Goal: Task Accomplishment & Management: Manage account settings

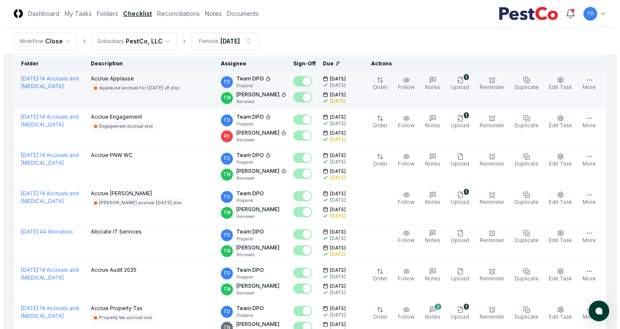
scroll to position [86, 0]
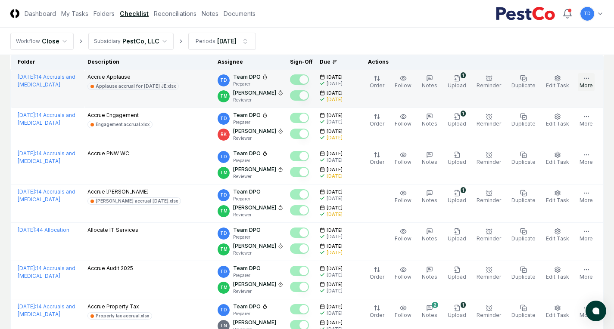
click at [591, 78] on button "More" at bounding box center [585, 82] width 17 height 18
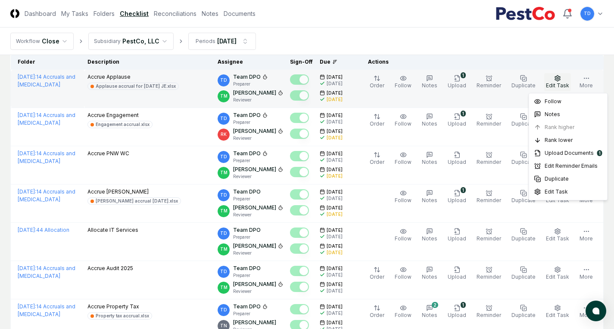
click at [564, 78] on button "Edit Task" at bounding box center [557, 82] width 27 height 18
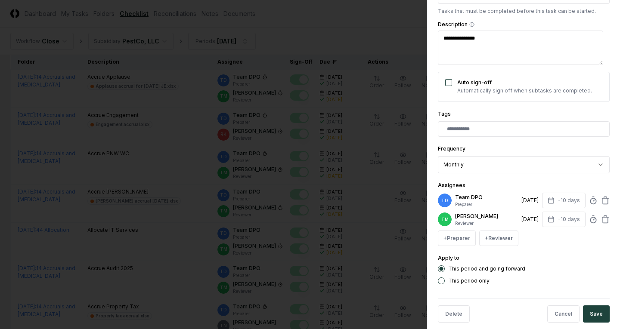
scroll to position [145, 0]
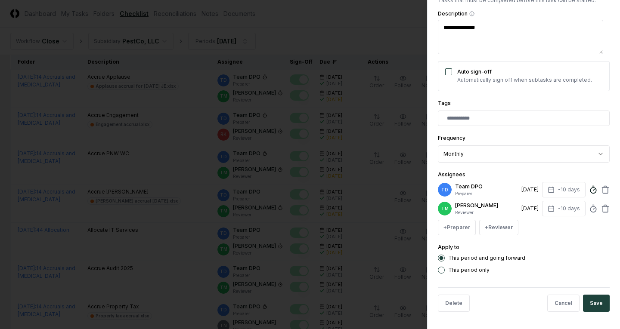
click at [590, 188] on circle at bounding box center [593, 191] width 6 height 6
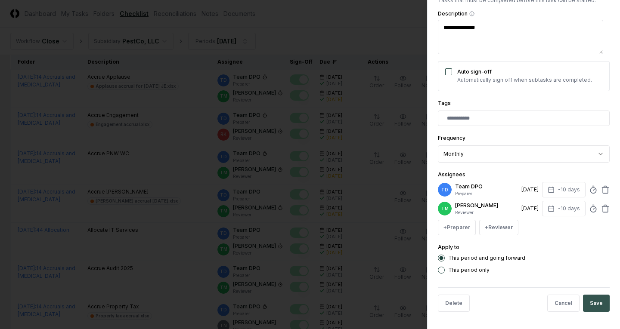
click at [590, 300] on button "Save" at bounding box center [596, 303] width 27 height 17
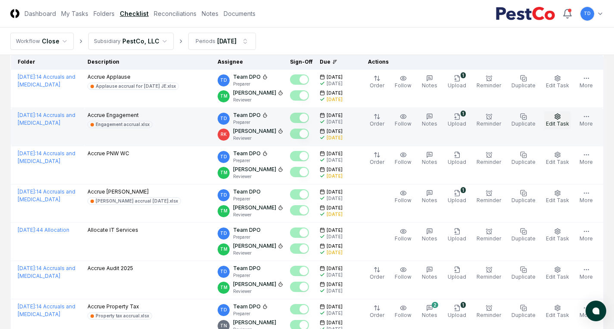
click at [561, 120] on button "Edit Task" at bounding box center [557, 121] width 27 height 18
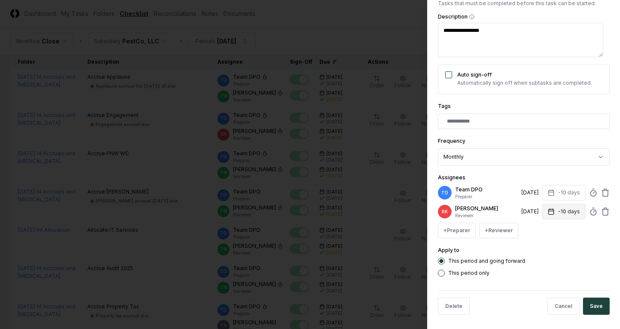
scroll to position [138, 0]
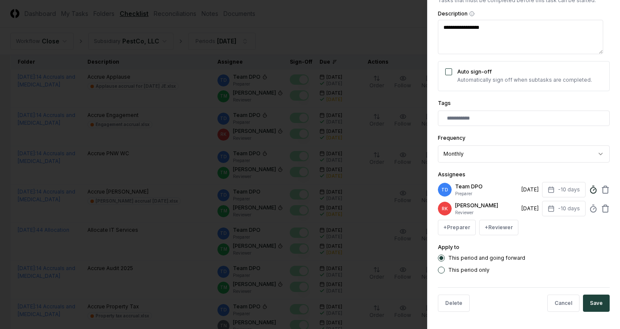
click at [589, 191] on icon at bounding box center [593, 190] width 9 height 9
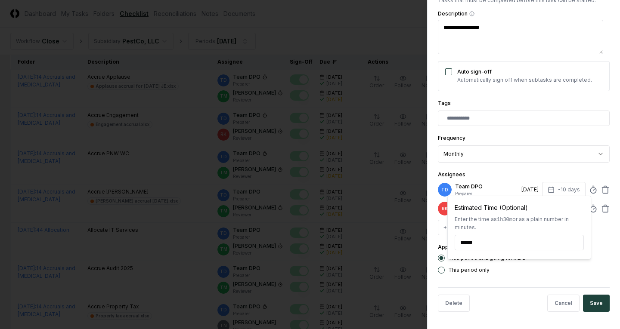
click at [587, 266] on div "This period and going forward This period only" at bounding box center [524, 264] width 172 height 19
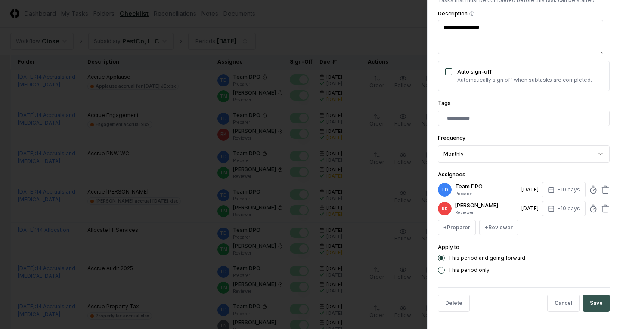
click at [590, 300] on button "Save" at bounding box center [596, 303] width 27 height 17
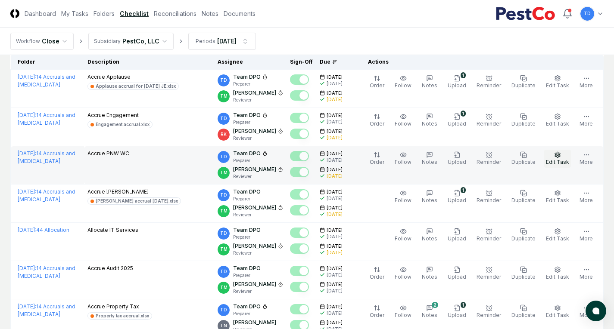
click at [561, 159] on span "Edit Task" at bounding box center [557, 162] width 23 height 6
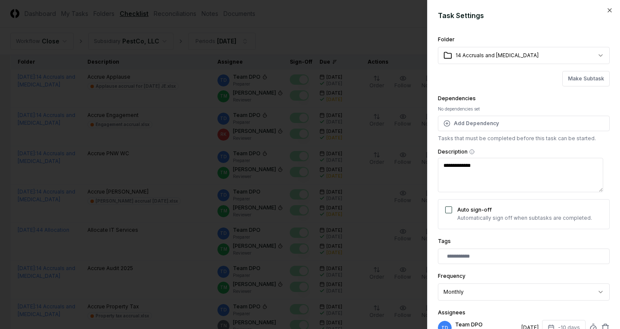
scroll to position [129, 0]
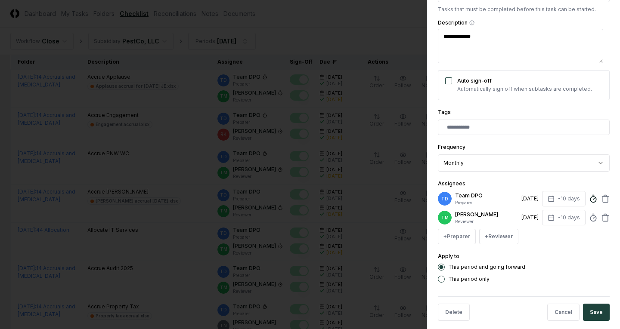
click at [589, 200] on icon at bounding box center [593, 199] width 9 height 9
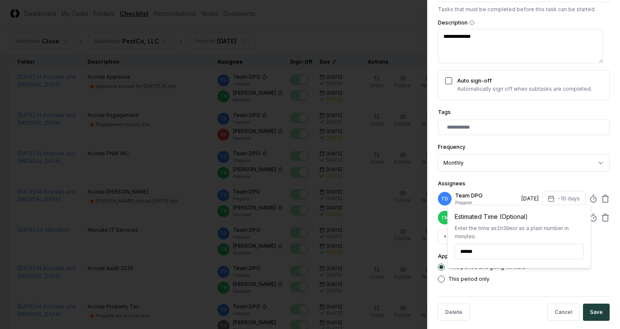
click at [565, 180] on div "Assignees TD Team DPO Preparer [DATE] -10 days Estimated Time (Optional) Enter …" at bounding box center [524, 212] width 172 height 66
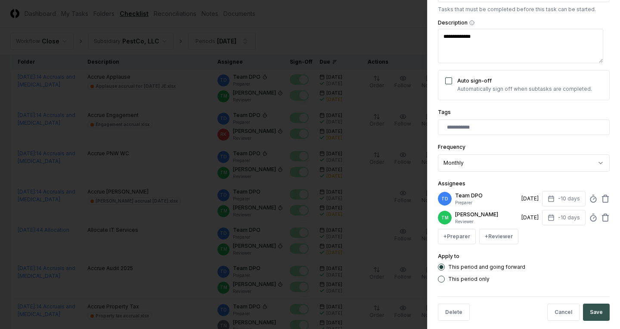
click at [591, 314] on button "Save" at bounding box center [596, 312] width 27 height 17
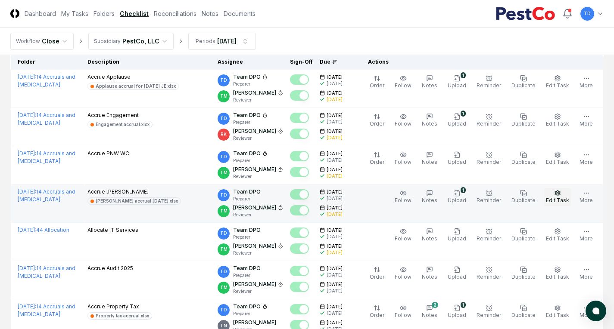
click at [556, 195] on icon "button" at bounding box center [557, 193] width 7 height 7
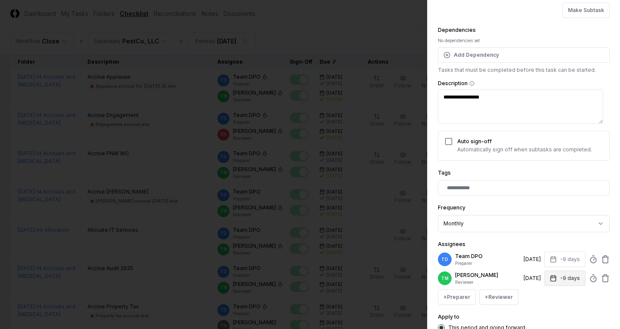
scroll to position [145, 0]
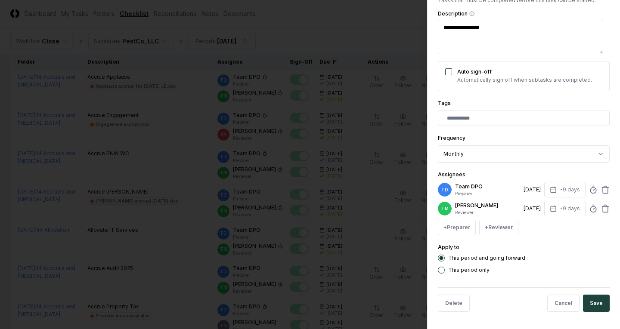
click at [581, 184] on div "TD Team DPO Preparer [DATE] -9 days" at bounding box center [524, 190] width 172 height 16
click at [590, 188] on circle at bounding box center [593, 191] width 6 height 6
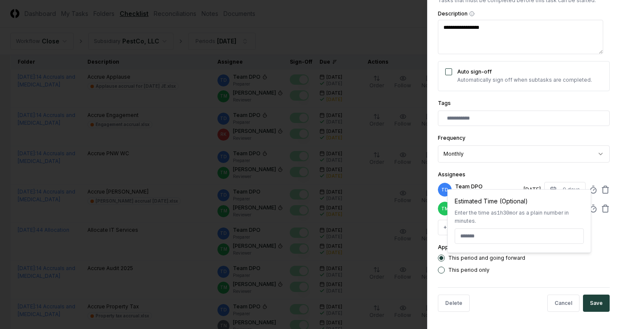
type textarea "*"
type input "******"
click at [530, 281] on form "**********" at bounding box center [524, 95] width 172 height 447
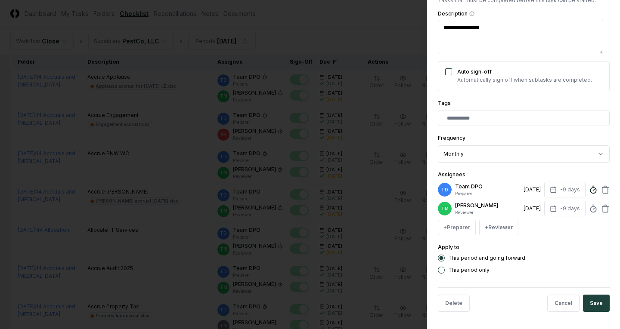
click at [589, 186] on icon at bounding box center [593, 190] width 9 height 9
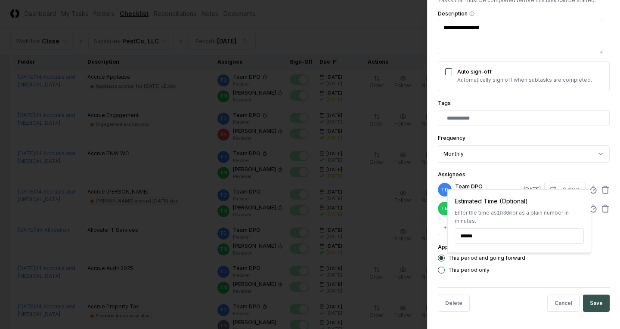
click at [601, 302] on button "Save" at bounding box center [596, 303] width 27 height 17
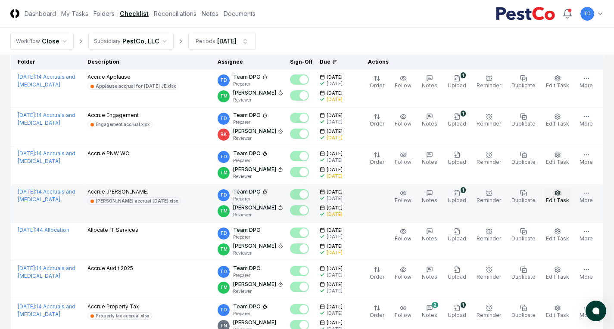
click at [555, 195] on icon "button" at bounding box center [557, 193] width 7 height 7
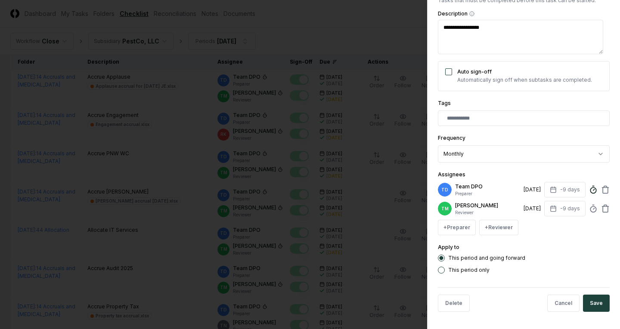
click at [590, 188] on circle at bounding box center [593, 191] width 6 height 6
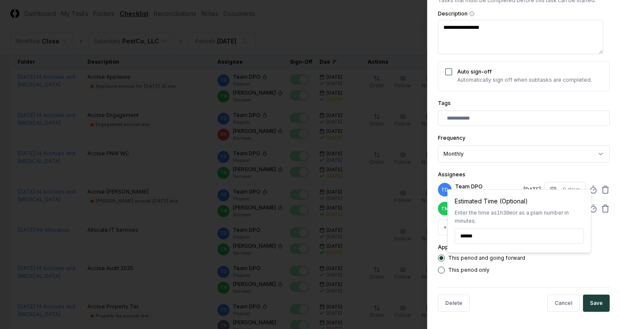
click at [411, 212] on div at bounding box center [310, 164] width 620 height 329
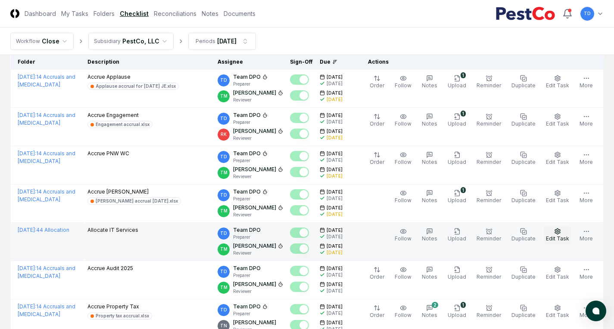
click at [561, 234] on icon "button" at bounding box center [557, 231] width 7 height 7
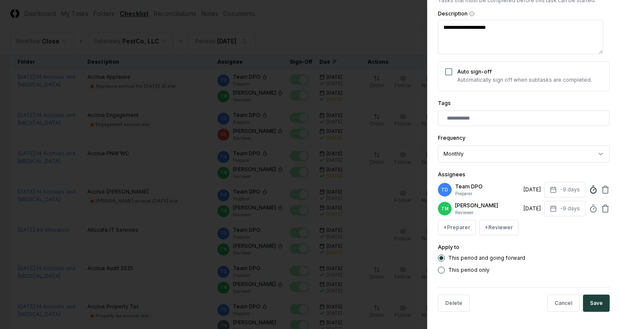
click at [590, 188] on circle at bounding box center [593, 191] width 6 height 6
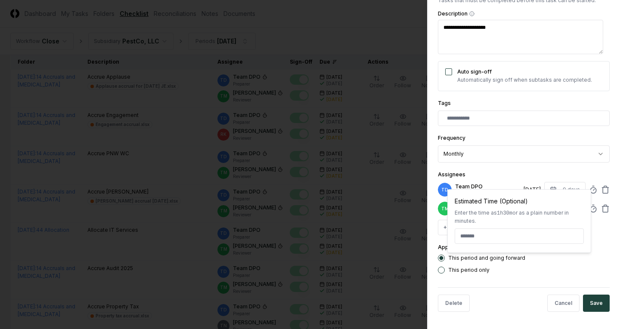
type textarea "*"
type input "******"
click at [549, 285] on form "**********" at bounding box center [524, 95] width 172 height 447
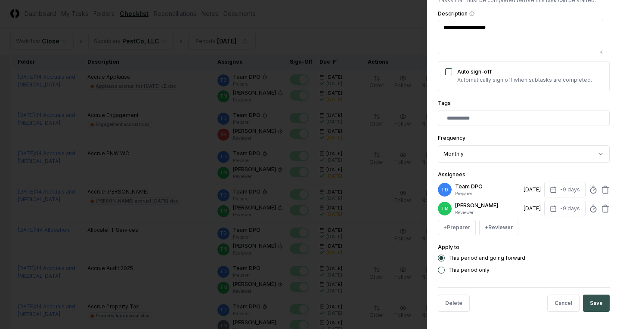
click at [589, 305] on button "Save" at bounding box center [596, 303] width 27 height 17
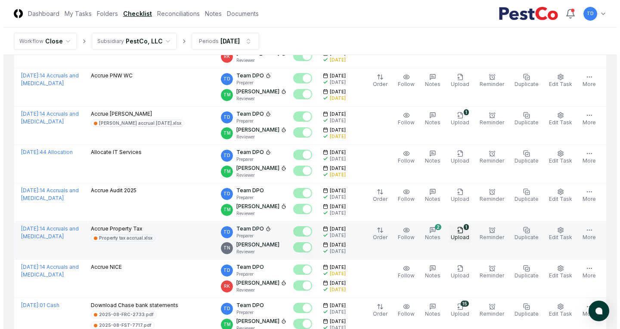
scroll to position [172, 0]
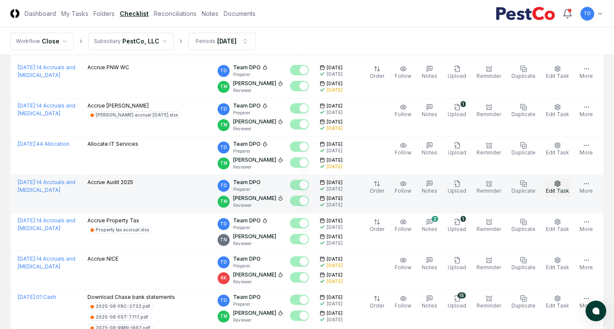
click at [550, 185] on button "Edit Task" at bounding box center [557, 188] width 27 height 18
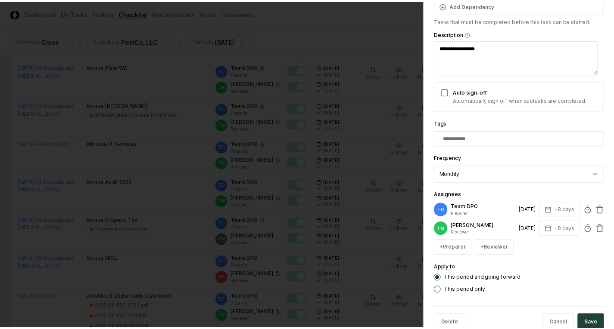
scroll to position [145, 0]
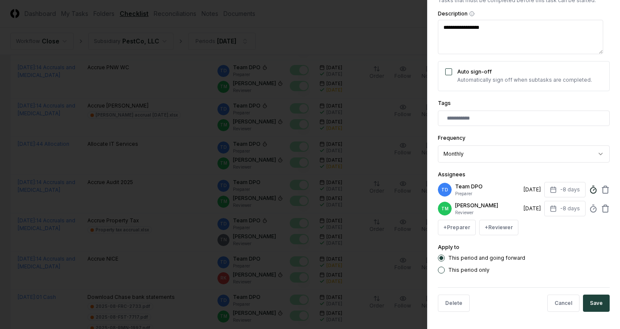
click at [589, 186] on icon at bounding box center [593, 190] width 9 height 9
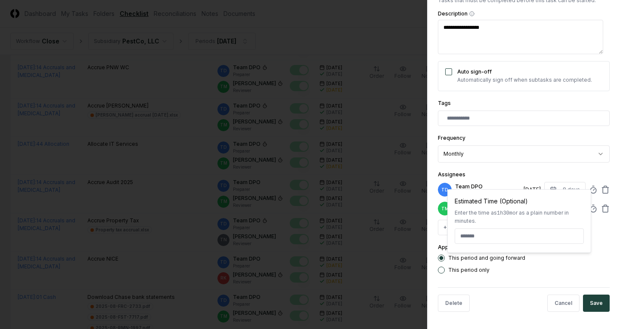
type textarea "*"
type input "******"
click at [564, 267] on div "This period and going forward This period only" at bounding box center [524, 264] width 172 height 19
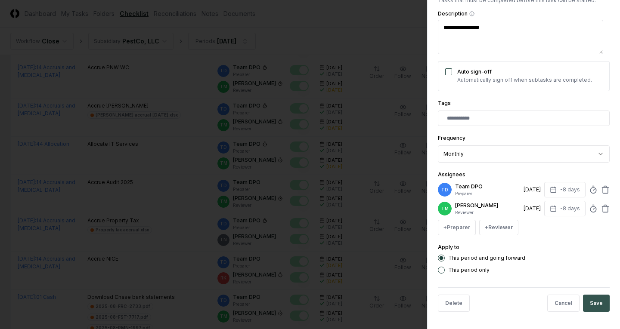
click at [590, 302] on button "Save" at bounding box center [596, 303] width 27 height 17
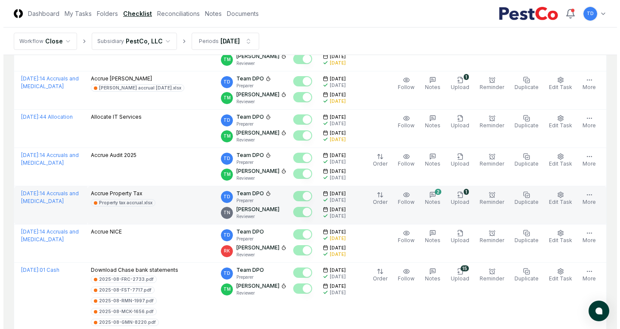
scroll to position [215, 0]
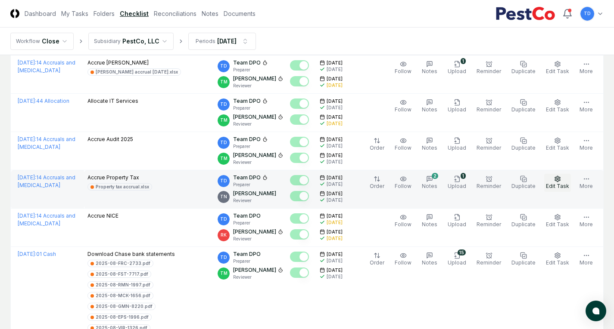
click at [562, 183] on button "Edit Task" at bounding box center [557, 183] width 27 height 18
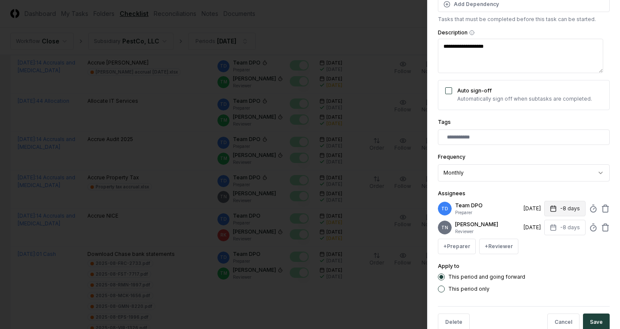
scroll to position [129, 0]
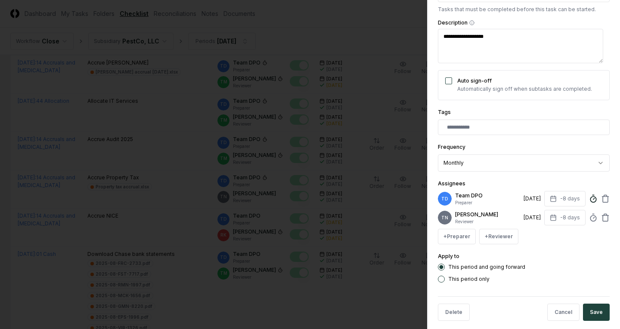
click at [589, 198] on icon at bounding box center [593, 199] width 9 height 9
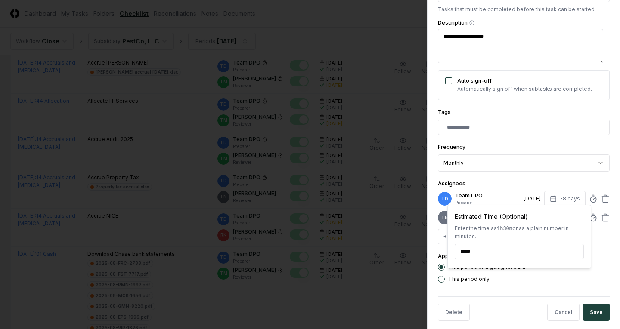
click at [472, 251] on input "*****" at bounding box center [519, 252] width 129 height 16
type textarea "*"
type input "******"
click at [518, 281] on div "This period only" at bounding box center [524, 279] width 172 height 7
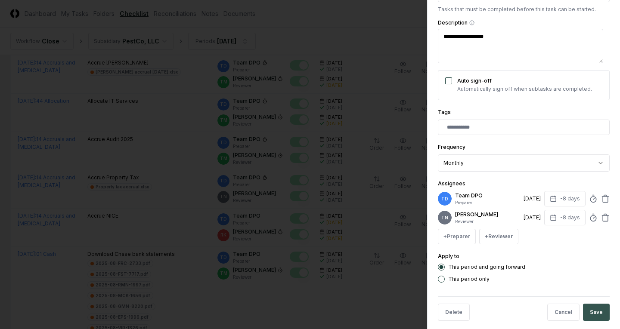
click at [587, 305] on button "Save" at bounding box center [596, 312] width 27 height 17
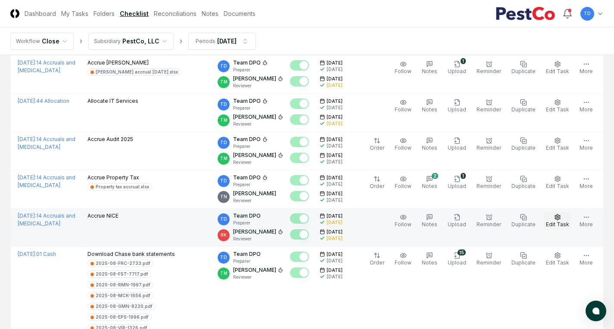
click at [553, 223] on span "Edit Task" at bounding box center [557, 224] width 23 height 6
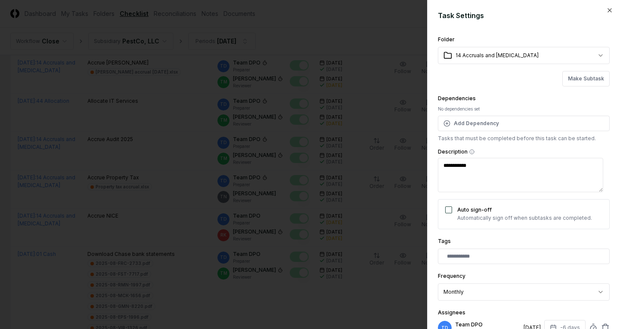
type textarea "*"
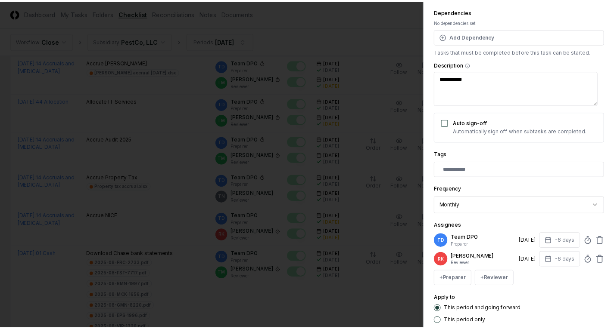
scroll to position [138, 0]
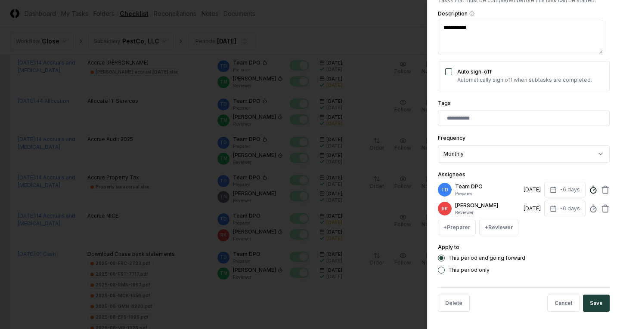
click at [589, 190] on icon at bounding box center [593, 190] width 9 height 9
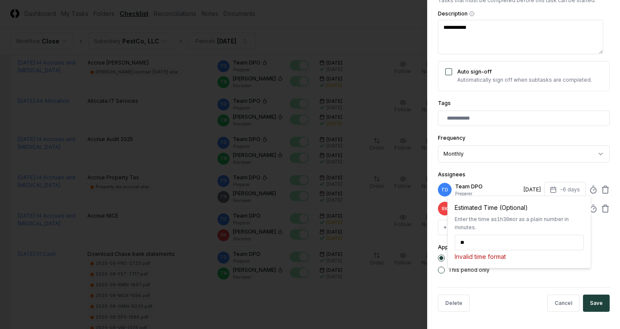
type input "*"
type textarea "*"
type input "******"
click at [563, 283] on form "**********" at bounding box center [524, 95] width 172 height 447
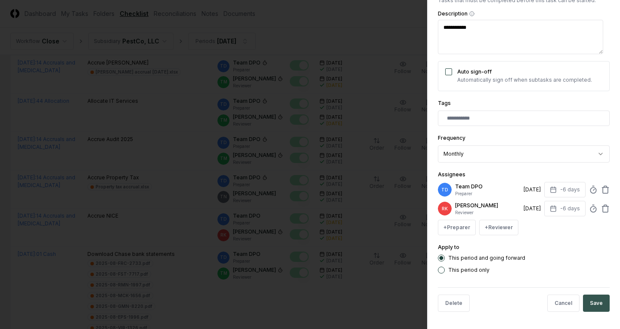
click at [586, 300] on button "Save" at bounding box center [596, 303] width 27 height 17
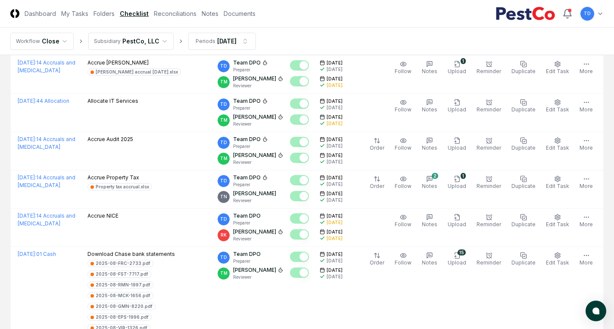
click at [395, 234] on div "Follow Notes Upload Reminder Duplicate Edit Task More" at bounding box center [493, 227] width 215 height 31
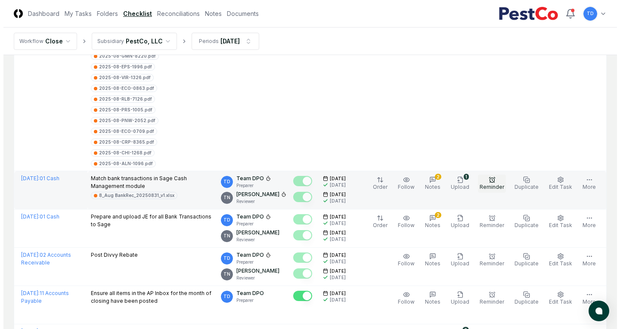
scroll to position [517, 0]
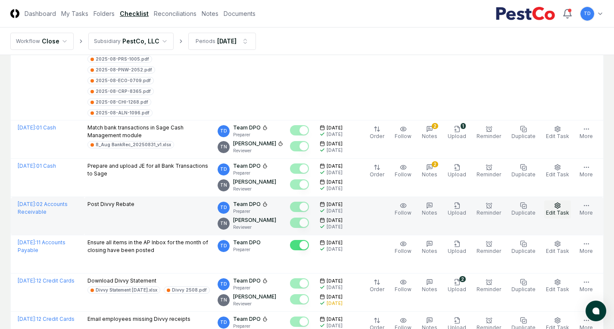
click at [560, 204] on icon "button" at bounding box center [557, 205] width 7 height 7
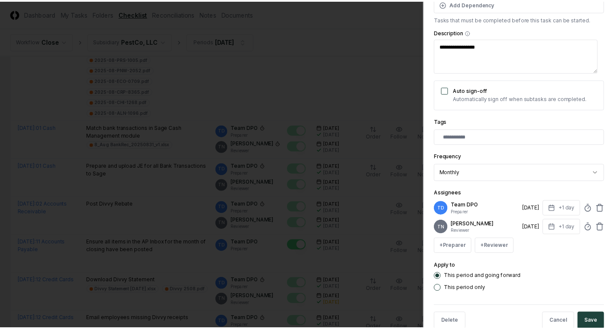
scroll to position [129, 0]
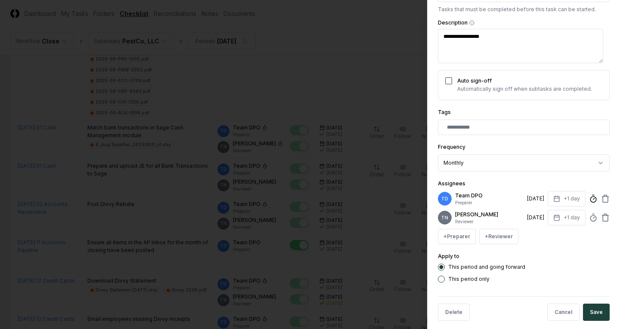
click at [590, 199] on circle at bounding box center [593, 200] width 6 height 6
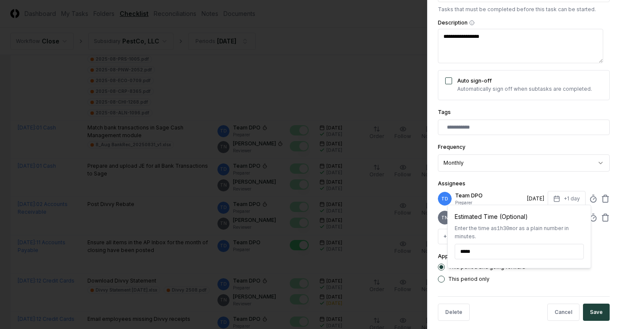
click at [471, 250] on input "*****" at bounding box center [519, 252] width 129 height 16
type textarea "*"
type input "******"
click at [536, 273] on div "This period and going forward This period only" at bounding box center [524, 273] width 172 height 19
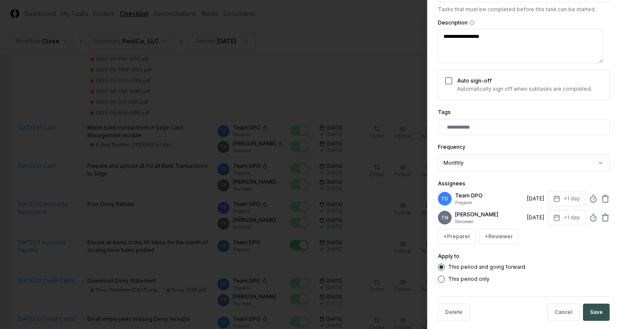
click at [590, 311] on button "Save" at bounding box center [596, 312] width 27 height 17
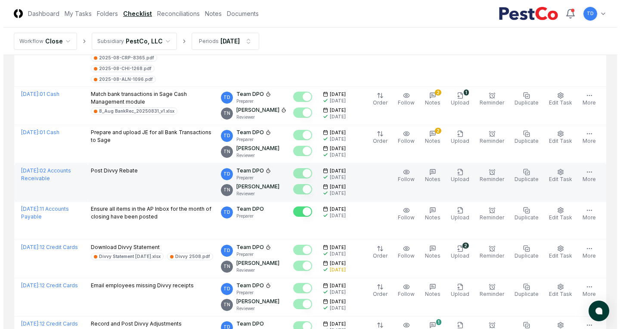
scroll to position [560, 0]
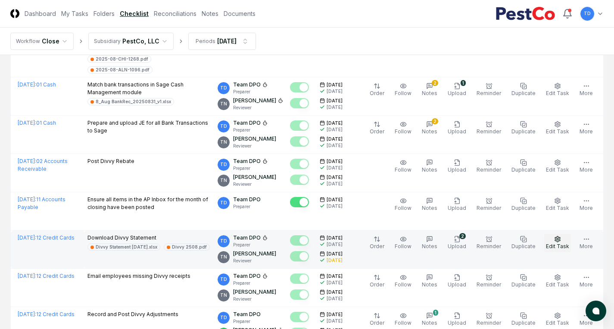
click at [559, 241] on icon "button" at bounding box center [557, 239] width 5 height 6
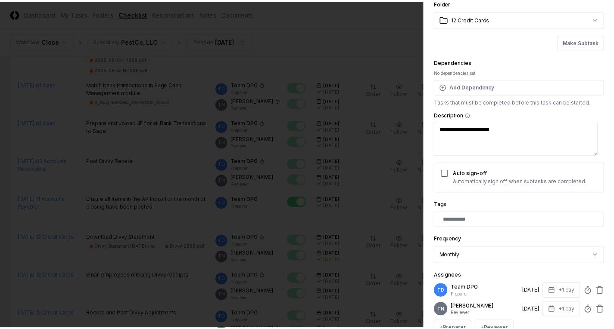
scroll to position [86, 0]
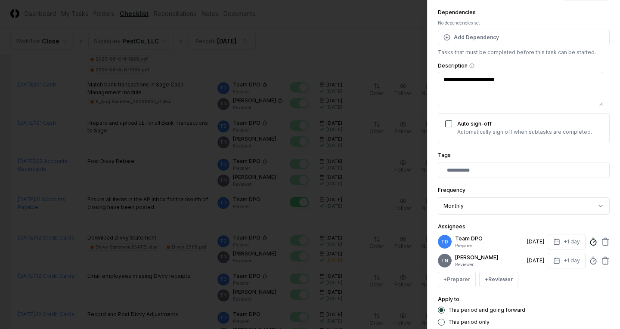
click at [589, 242] on icon at bounding box center [593, 242] width 9 height 9
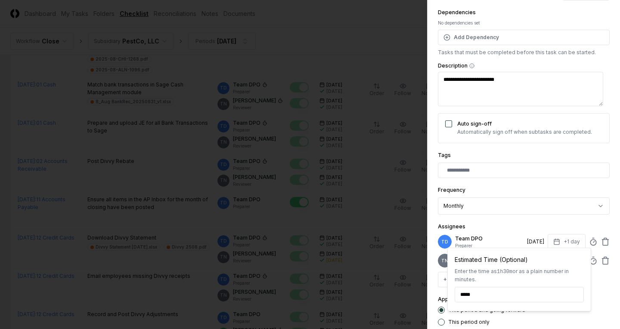
click at [520, 313] on label "This period and going forward" at bounding box center [486, 310] width 77 height 5
click at [445, 313] on button "This period and going forward" at bounding box center [441, 310] width 7 height 7
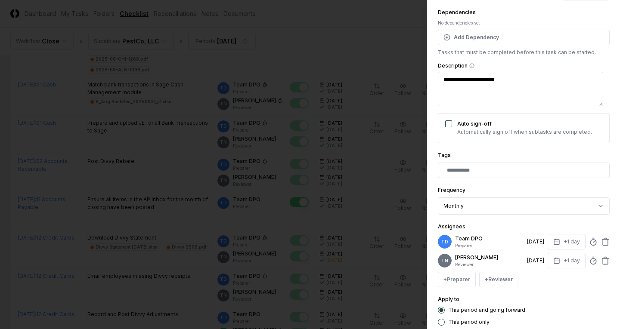
click at [385, 275] on div at bounding box center [310, 164] width 620 height 329
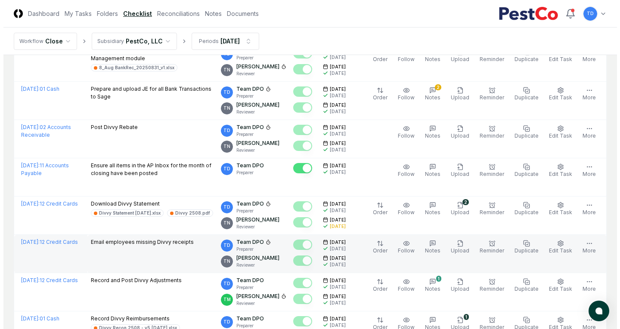
scroll to position [603, 0]
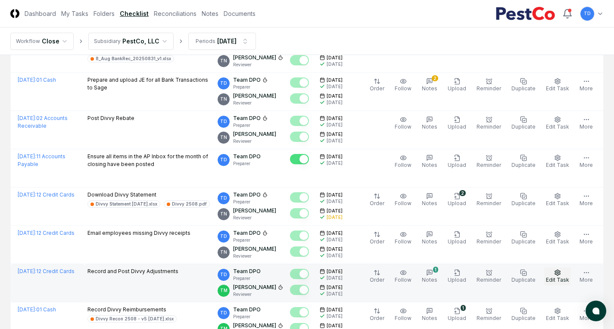
click at [556, 274] on icon "button" at bounding box center [557, 273] width 7 height 7
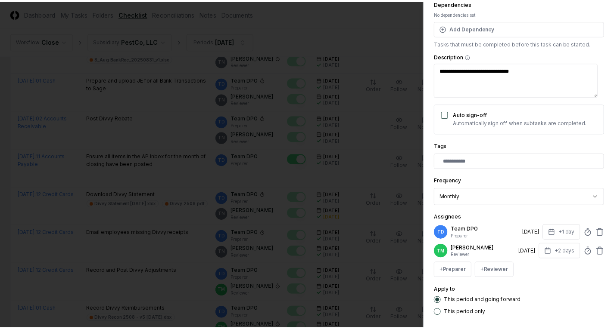
scroll to position [145, 0]
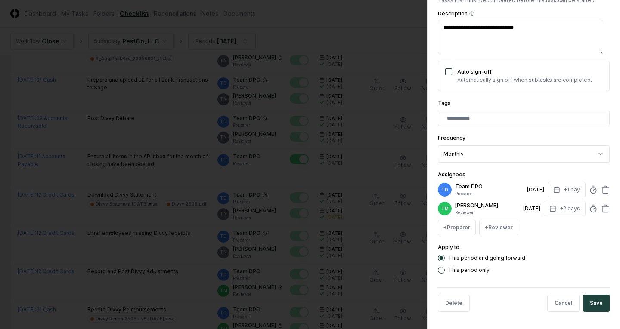
click at [586, 188] on div "TD Team DPO Preparer [DATE] +1 day" at bounding box center [524, 190] width 172 height 16
click at [589, 186] on icon at bounding box center [593, 190] width 9 height 9
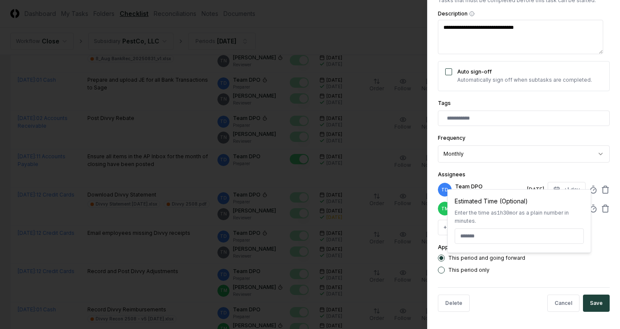
type textarea "*"
type input "******"
click at [541, 270] on div "This period only" at bounding box center [524, 270] width 172 height 7
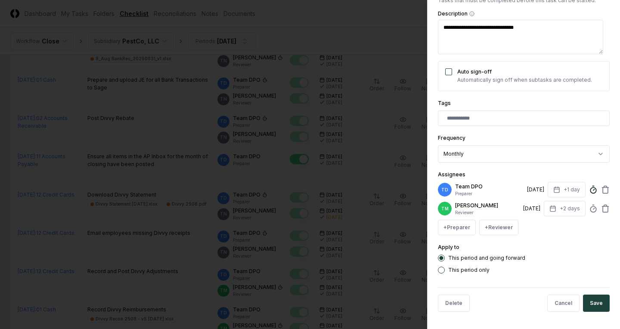
click at [590, 188] on circle at bounding box center [593, 191] width 6 height 6
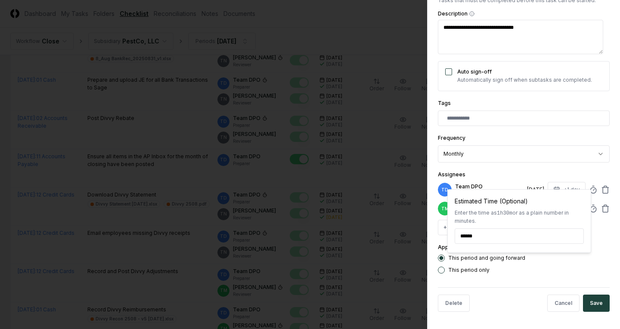
click at [472, 237] on input "******" at bounding box center [519, 237] width 129 height 16
type input "******"
click at [593, 303] on button "Save" at bounding box center [596, 303] width 27 height 17
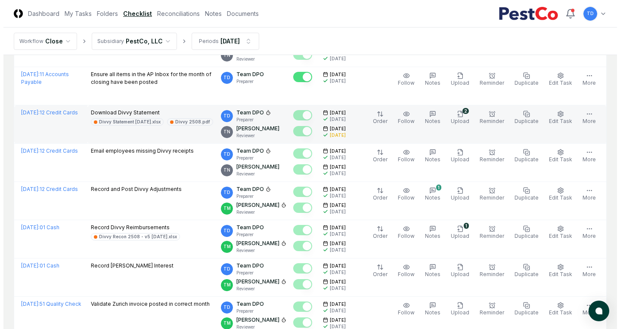
scroll to position [732, 0]
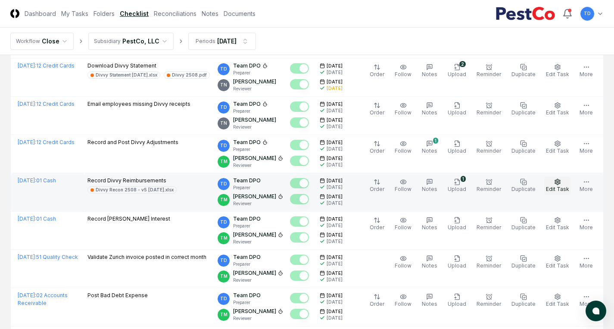
click at [554, 187] on span "Edit Task" at bounding box center [557, 189] width 23 height 6
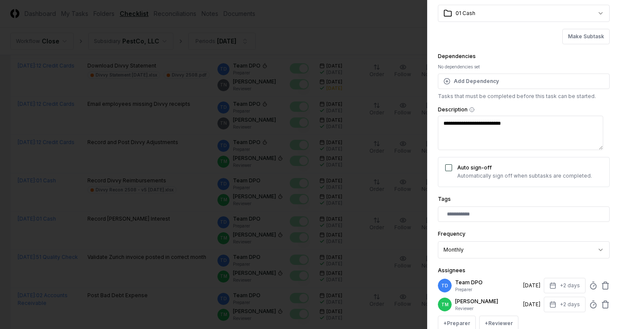
scroll to position [86, 0]
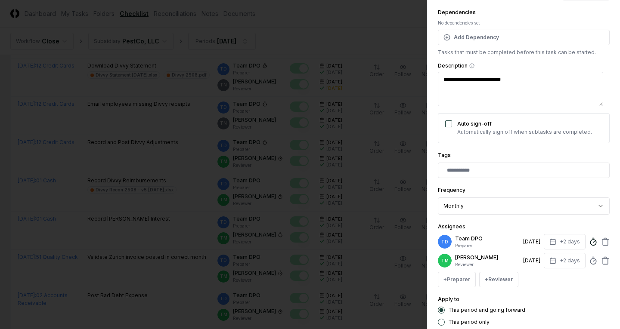
click at [589, 245] on icon at bounding box center [593, 242] width 9 height 9
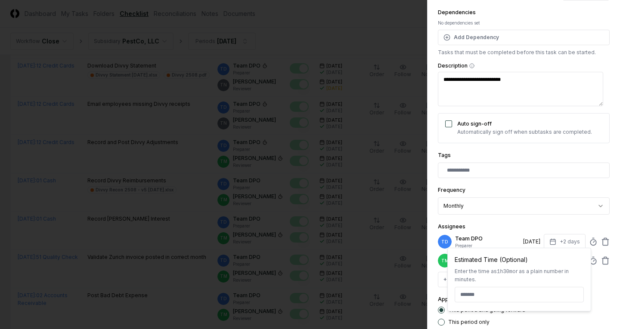
type textarea "*"
type input "*"
type textarea "*"
type input "******"
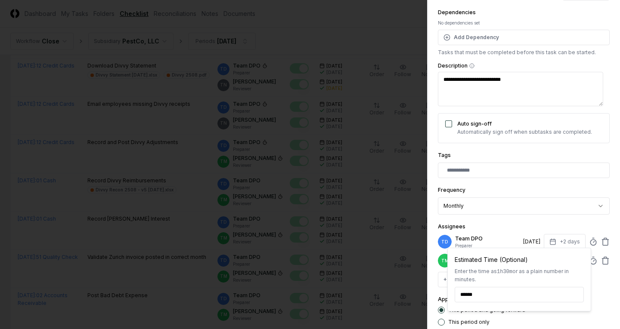
click at [533, 219] on div "**********" at bounding box center [524, 137] width 172 height 378
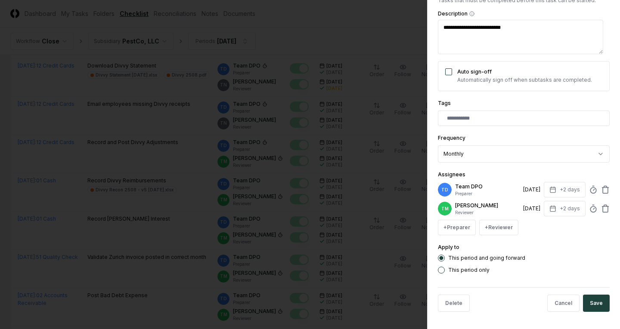
scroll to position [145, 0]
click at [594, 304] on button "Save" at bounding box center [596, 303] width 27 height 17
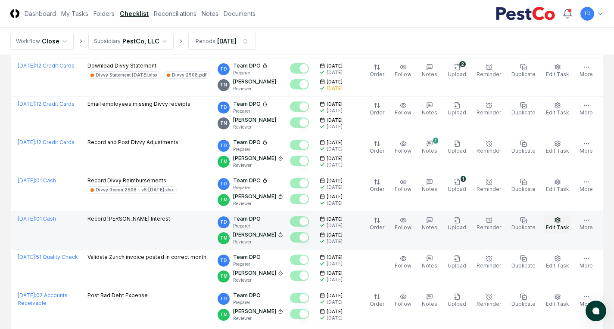
click at [555, 222] on icon "button" at bounding box center [557, 220] width 7 height 7
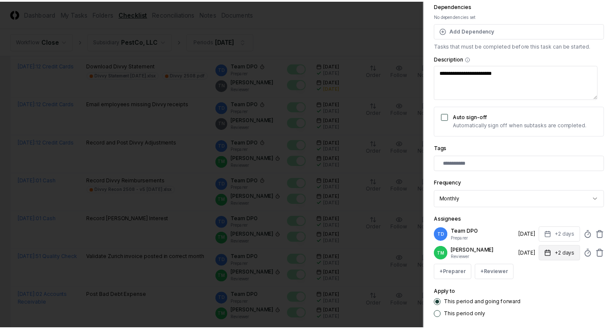
scroll to position [129, 0]
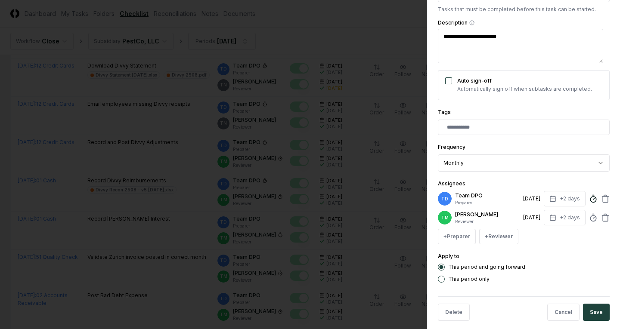
click at [589, 199] on icon at bounding box center [593, 199] width 9 height 9
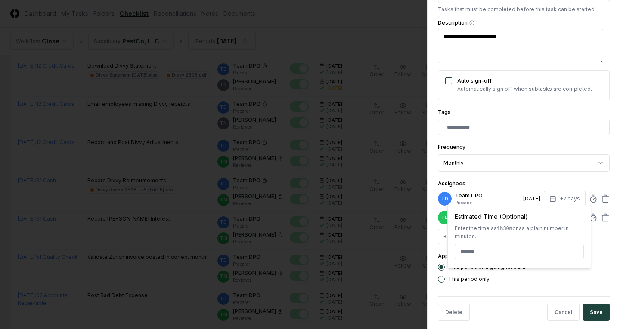
type textarea "*"
type input "******"
click at [588, 283] on div "This period only" at bounding box center [524, 279] width 172 height 7
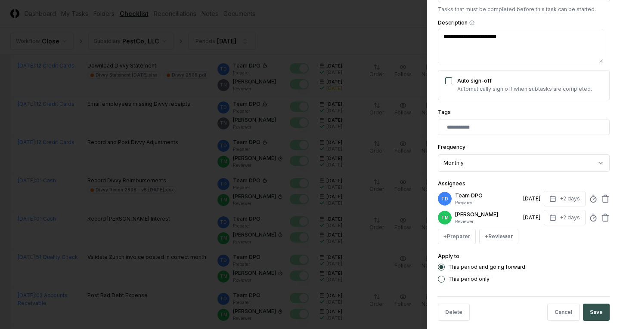
click at [590, 318] on button "Save" at bounding box center [596, 312] width 27 height 17
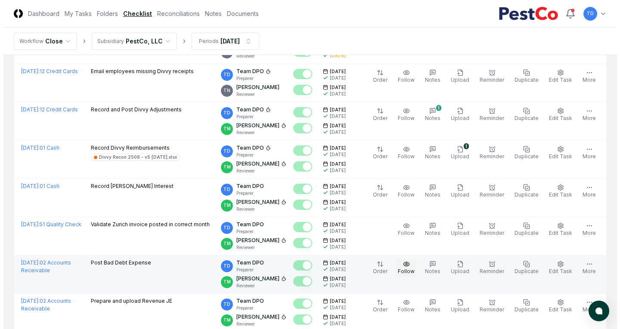
scroll to position [775, 0]
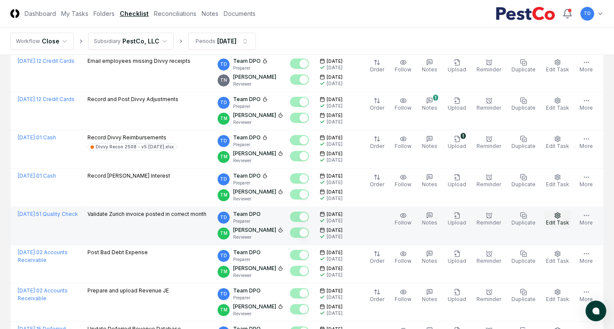
click at [558, 215] on icon "button" at bounding box center [557, 215] width 7 height 7
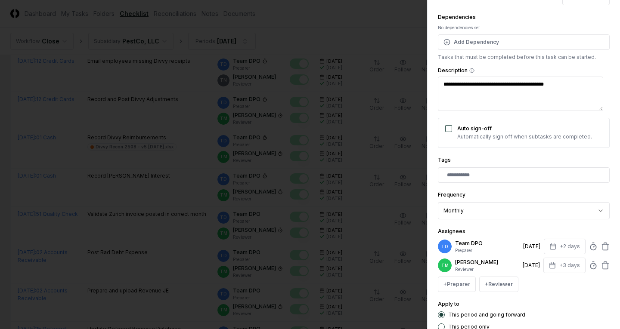
scroll to position [86, 0]
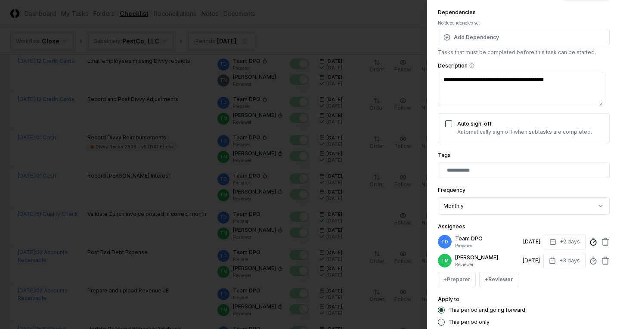
click at [589, 242] on icon at bounding box center [593, 242] width 9 height 9
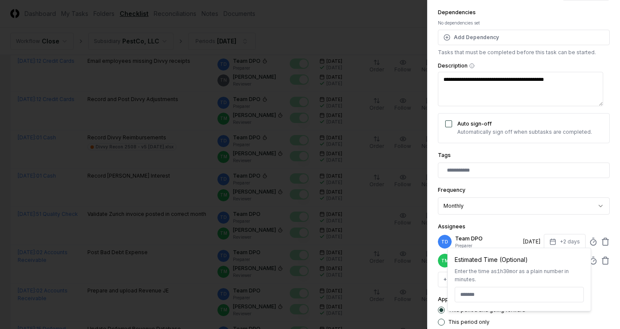
type textarea "*"
type input "******"
click at [530, 228] on div "Assignees TD Team DPO Preparer [DATE] +2 days Estimated Time (Optional) Enter t…" at bounding box center [524, 255] width 172 height 66
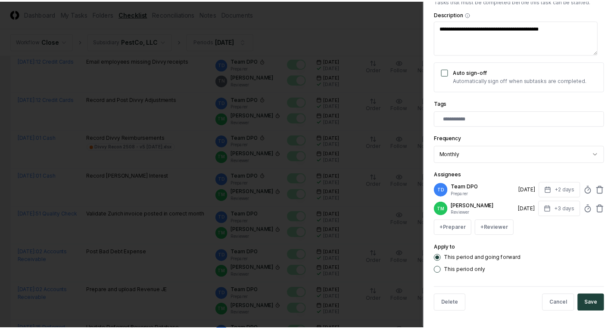
scroll to position [145, 0]
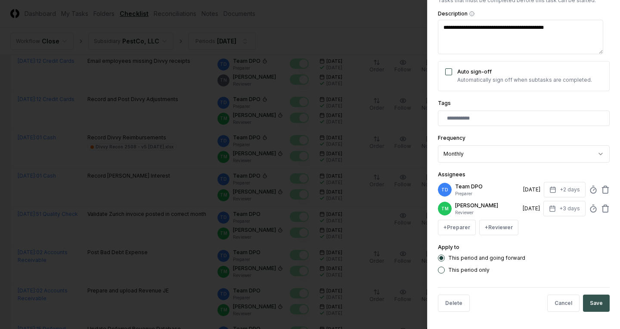
click at [593, 300] on button "Save" at bounding box center [596, 303] width 27 height 17
type textarea "*"
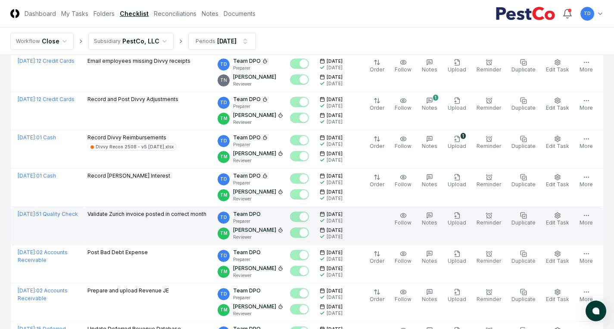
click at [350, 244] on td "[DATE] [DATE] [DATE] [DATE]" at bounding box center [336, 226] width 41 height 38
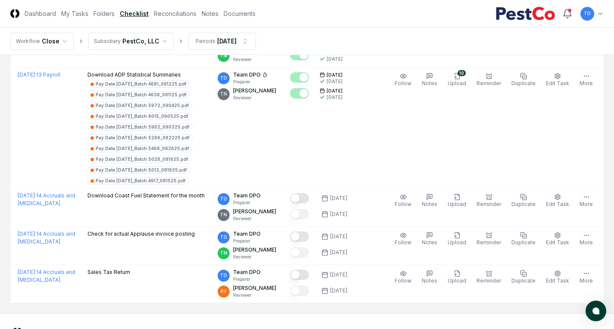
scroll to position [1076, 0]
